Goal: Task Accomplishment & Management: Manage account settings

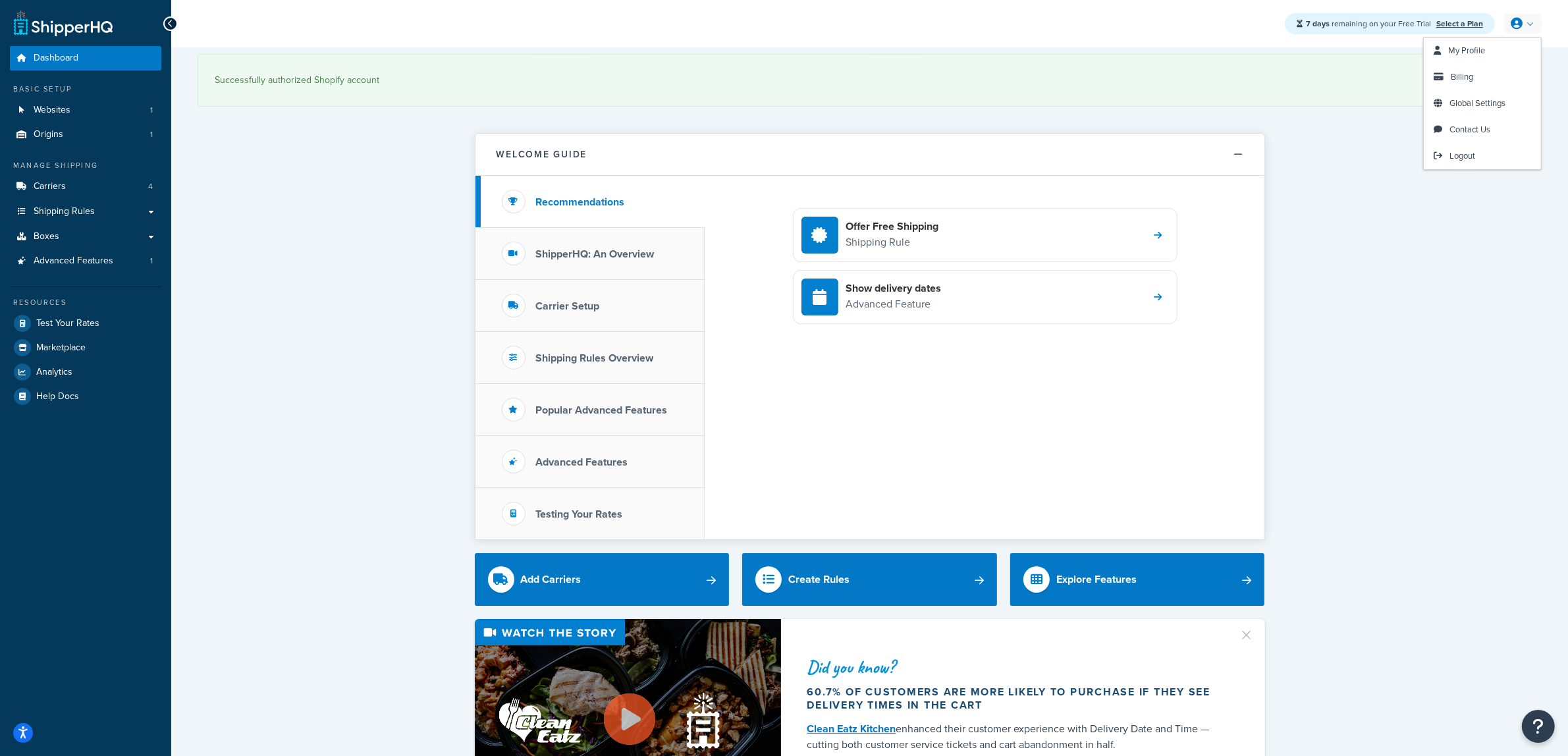
click at [1521, 18] on icon at bounding box center [1516, 23] width 12 height 12
click at [1463, 75] on span "Billing" at bounding box center [1462, 77] width 22 height 12
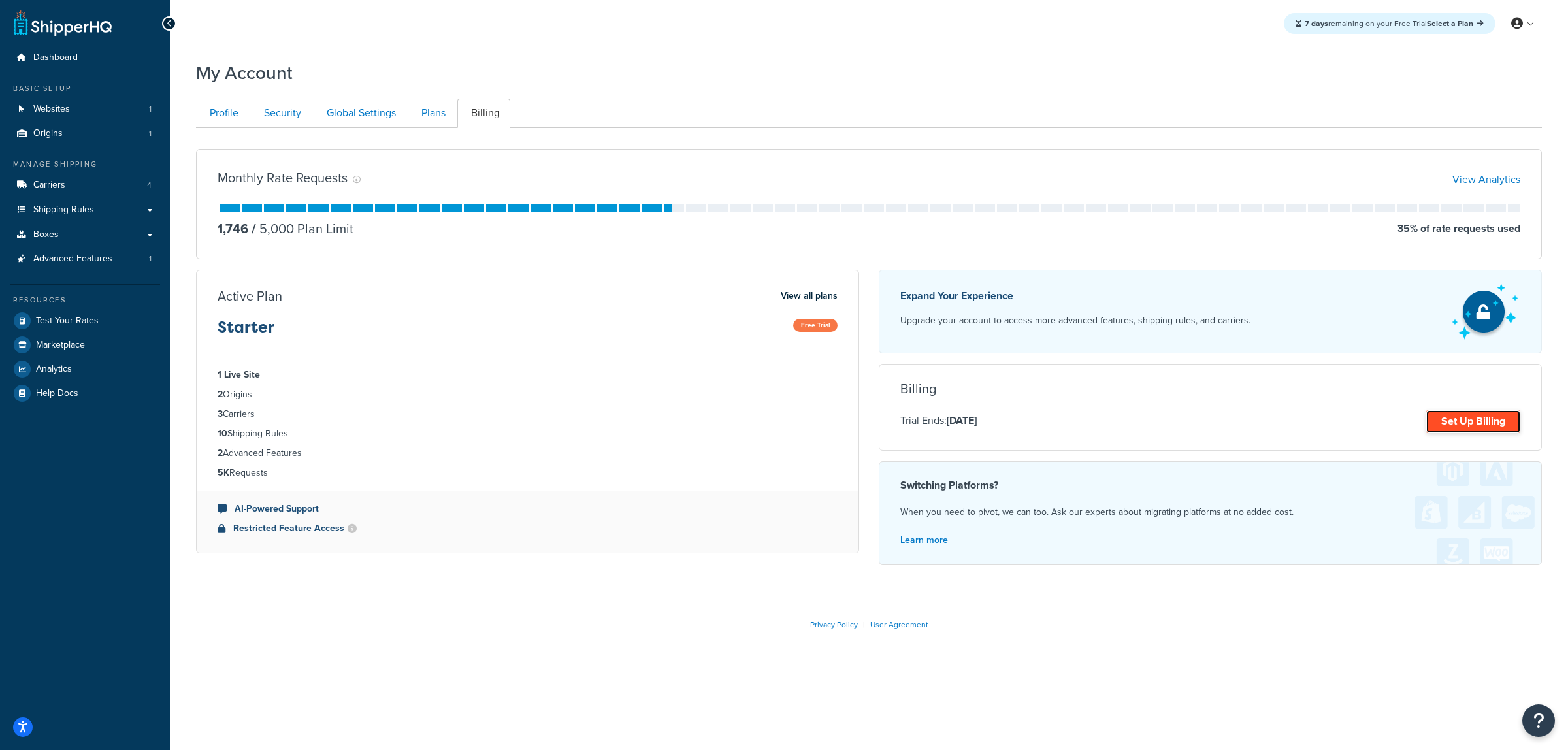
click at [1462, 420] on link "Set Up Billing" at bounding box center [1473, 422] width 94 height 23
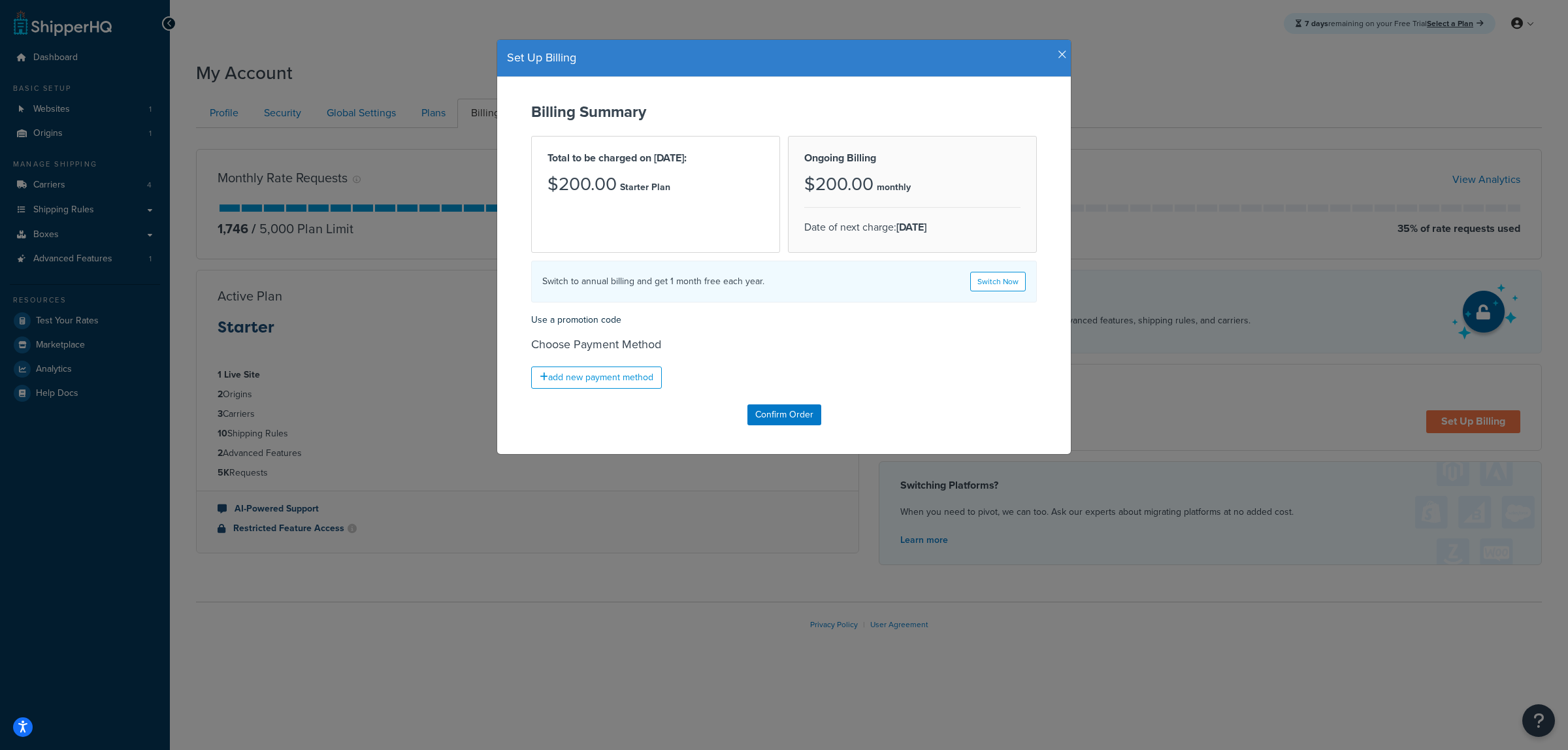
click at [1058, 50] on icon "button" at bounding box center [1063, 54] width 9 height 11
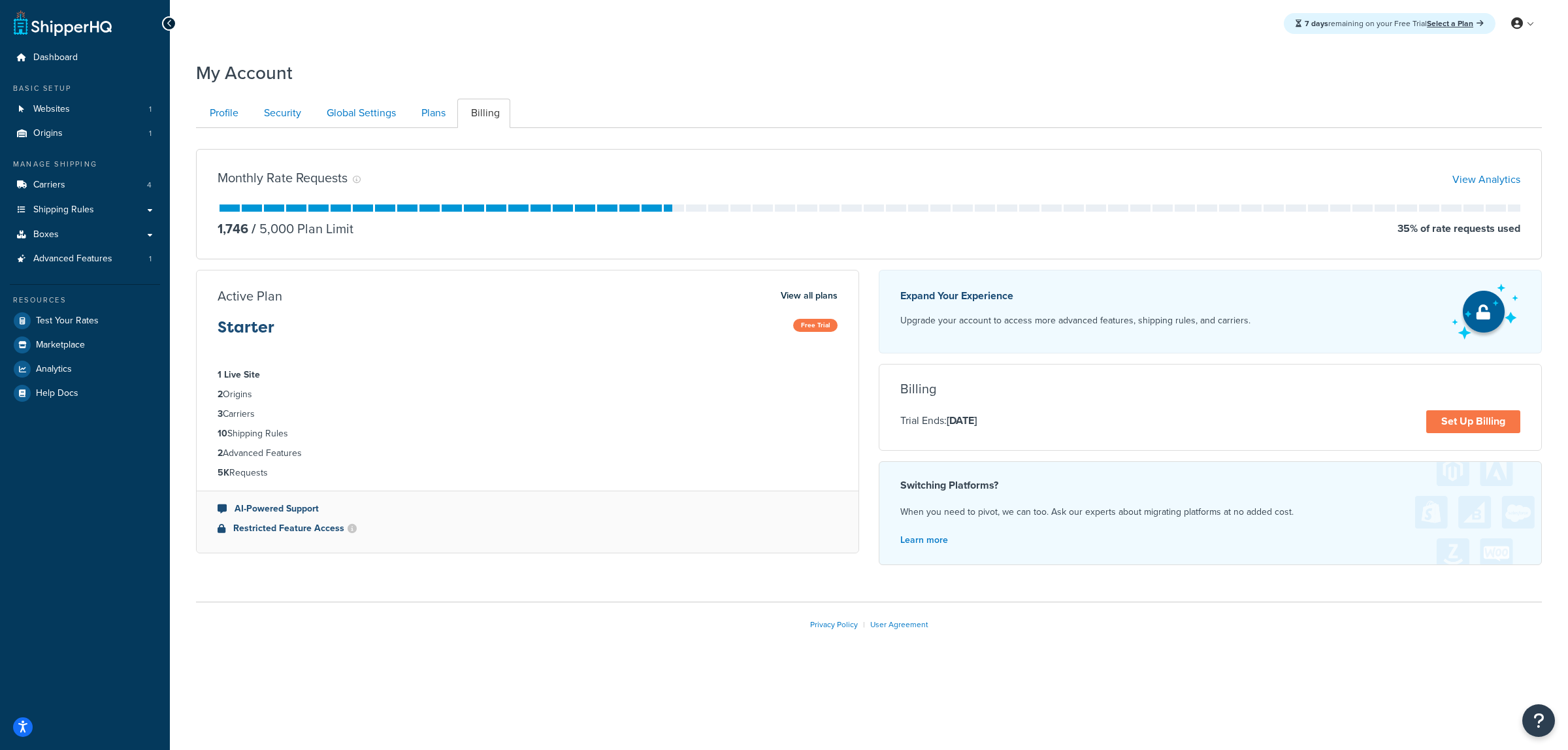
click at [1039, 76] on div "My Account" at bounding box center [869, 69] width 1346 height 32
click at [1245, 70] on div "My Account" at bounding box center [869, 69] width 1346 height 32
click at [1539, 21] on link at bounding box center [1523, 24] width 37 height 20
click at [1459, 77] on span "Billing" at bounding box center [1463, 76] width 22 height 12
